Goal: Task Accomplishment & Management: Complete application form

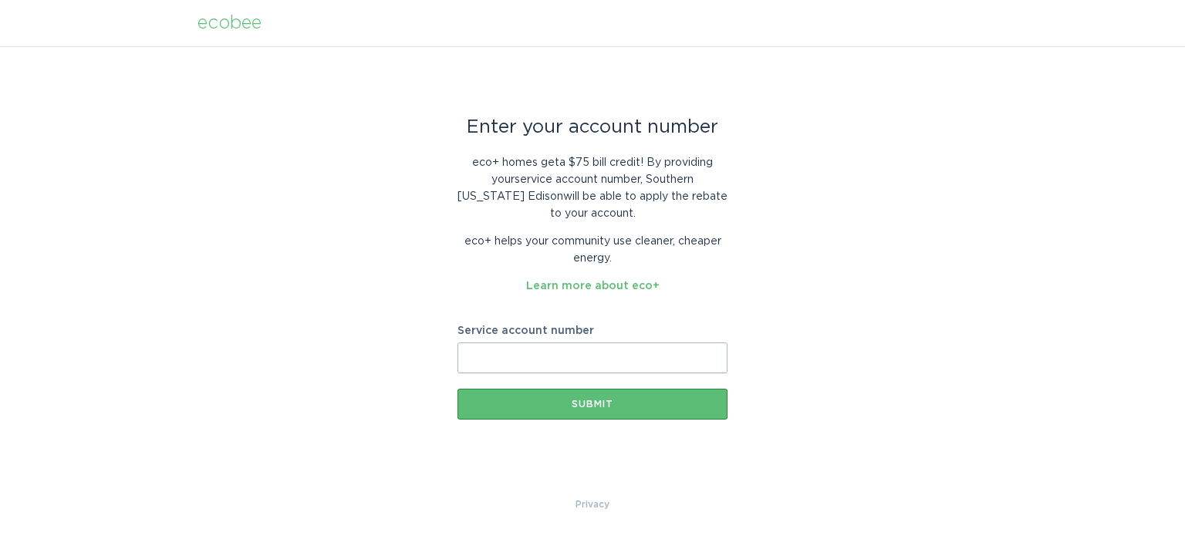
click at [467, 361] on input "Service account number" at bounding box center [593, 358] width 270 height 31
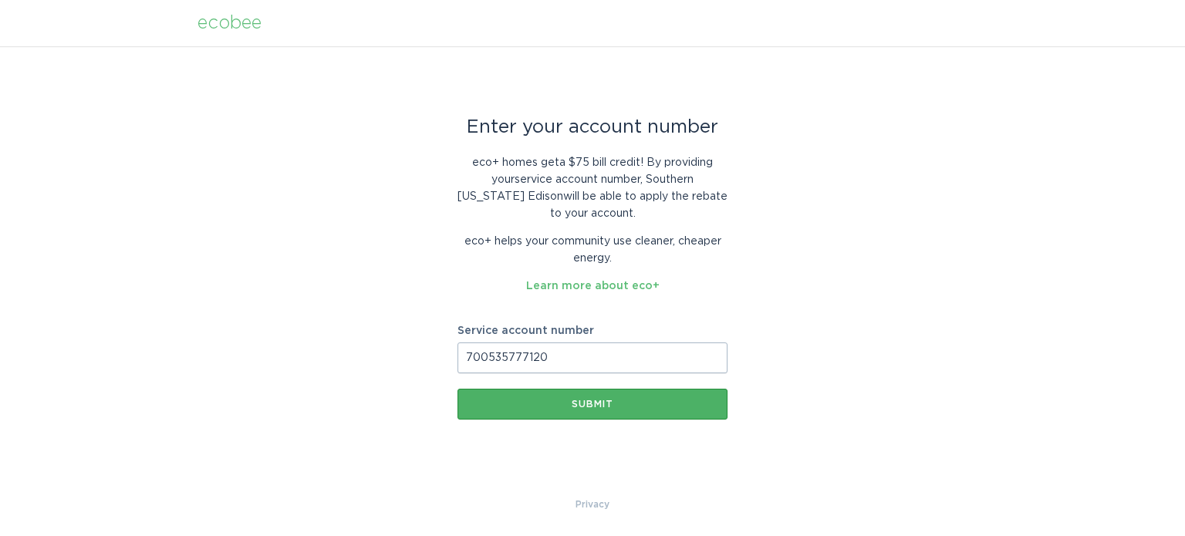
type input "700535777120"
click at [588, 407] on div "Submit" at bounding box center [592, 404] width 255 height 9
